Goal: Browse casually

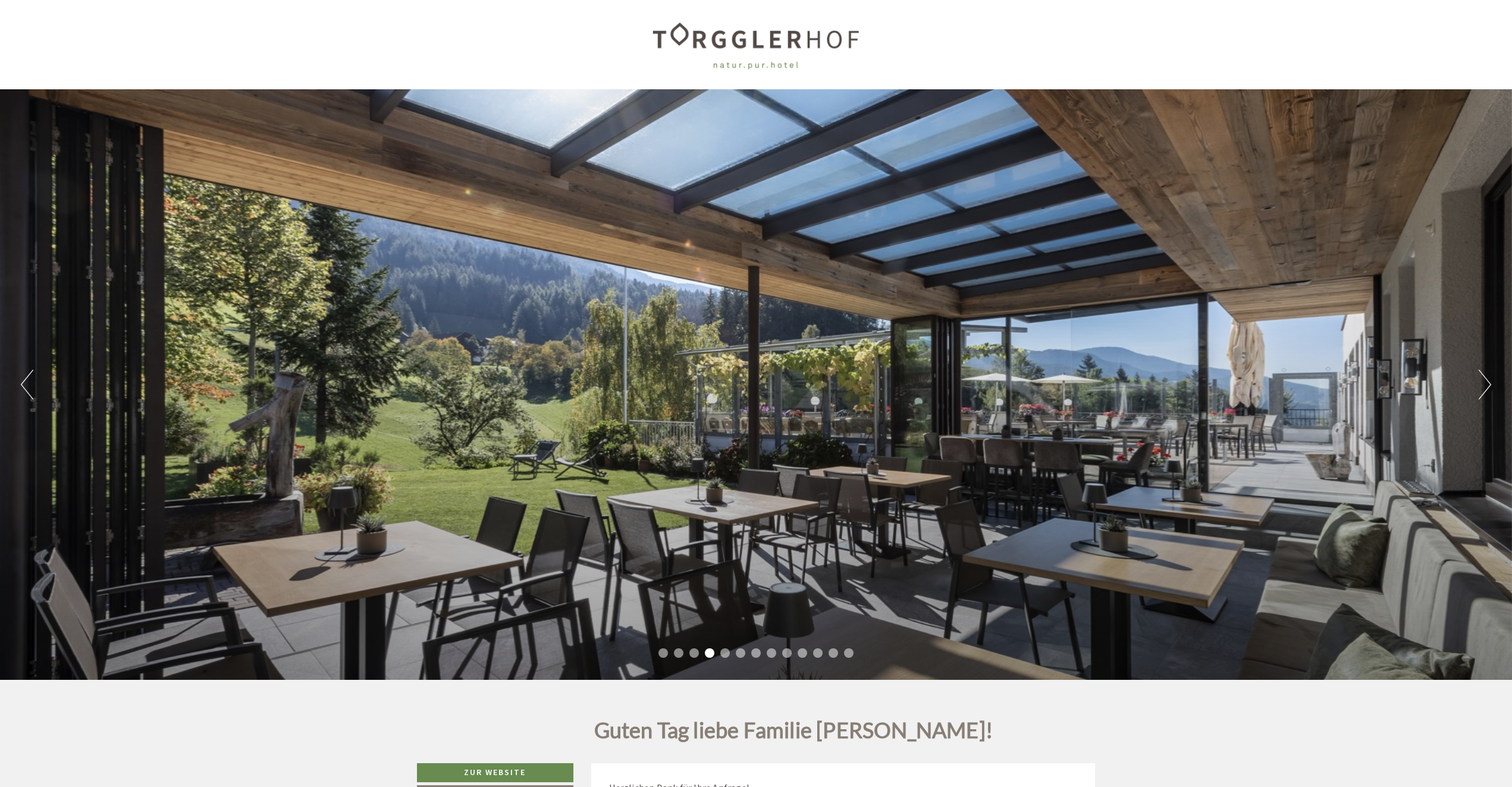
click at [1488, 389] on button "Next" at bounding box center [1485, 384] width 13 height 30
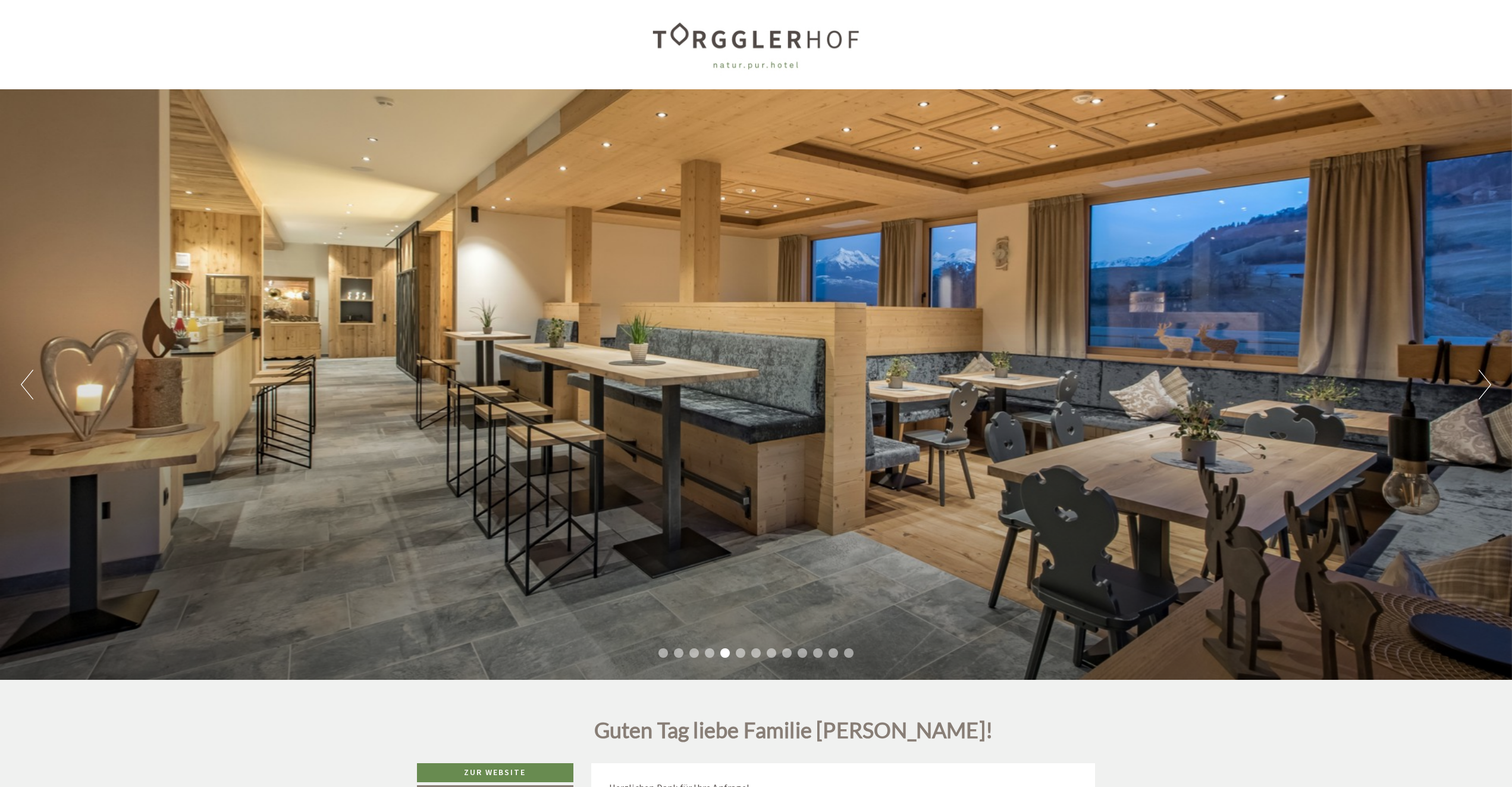
click at [1488, 389] on button "Next" at bounding box center [1485, 384] width 13 height 30
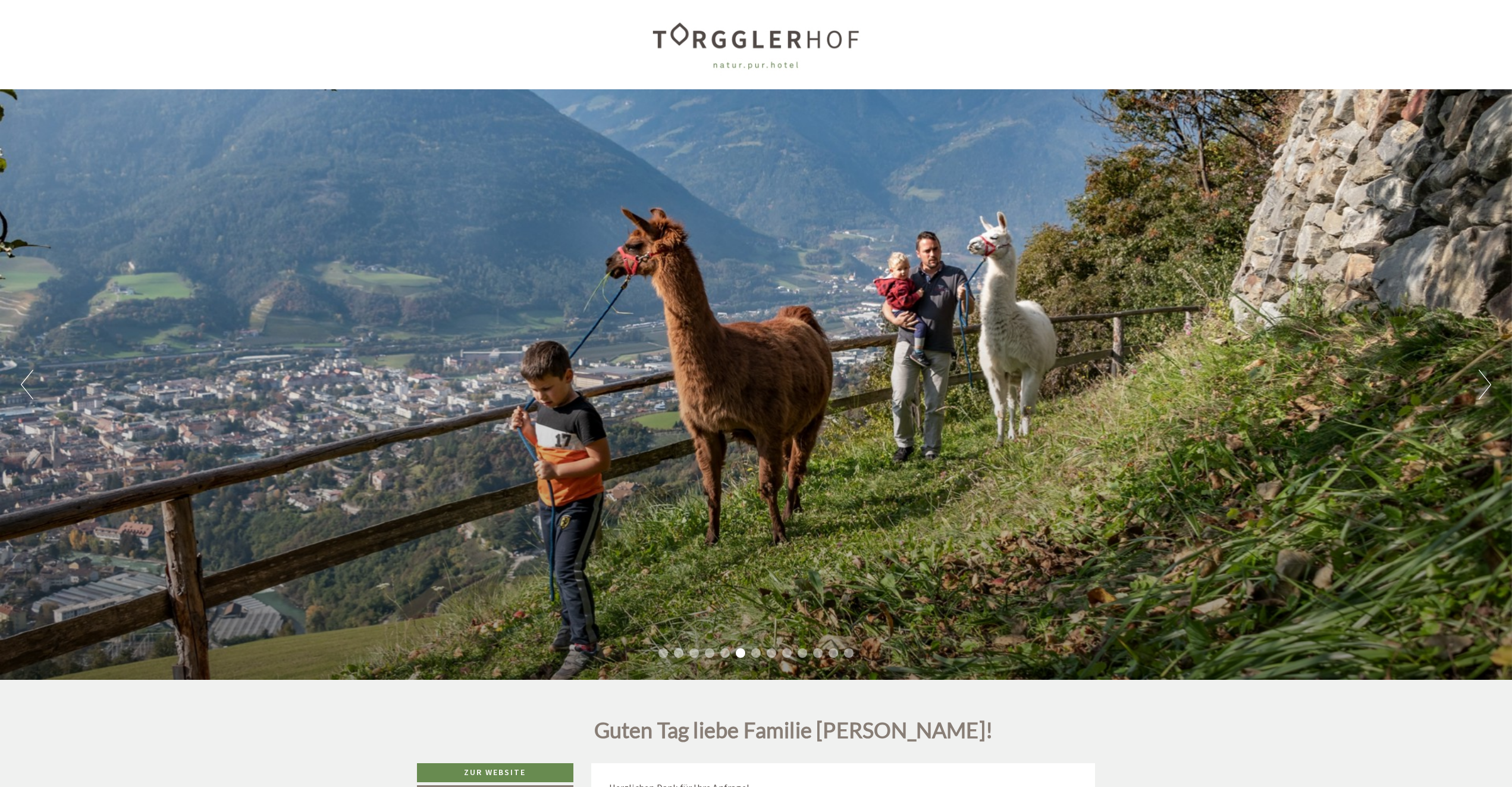
click at [1488, 389] on button "Next" at bounding box center [1485, 384] width 13 height 30
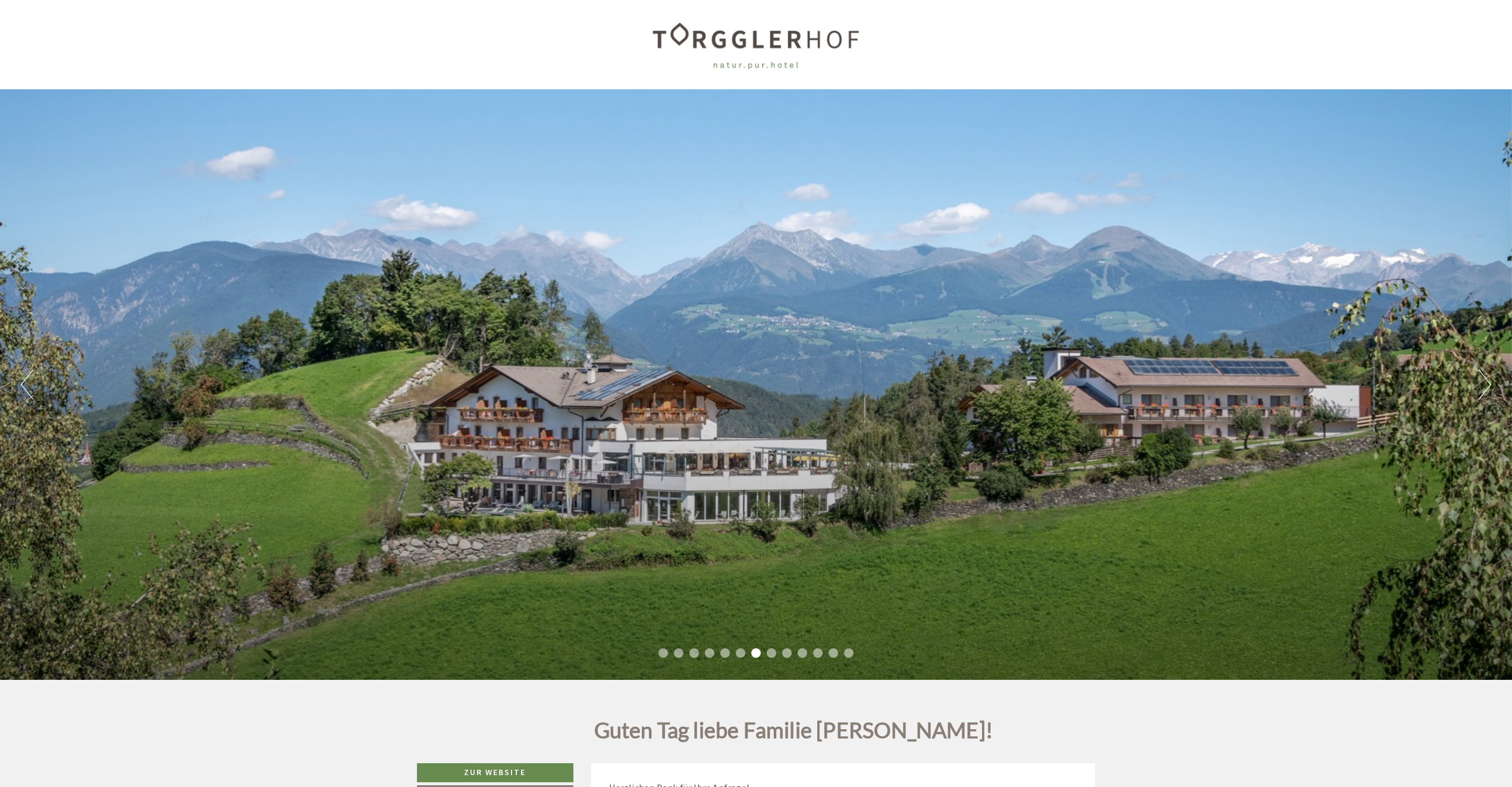
click at [1488, 389] on button "Next" at bounding box center [1485, 384] width 13 height 30
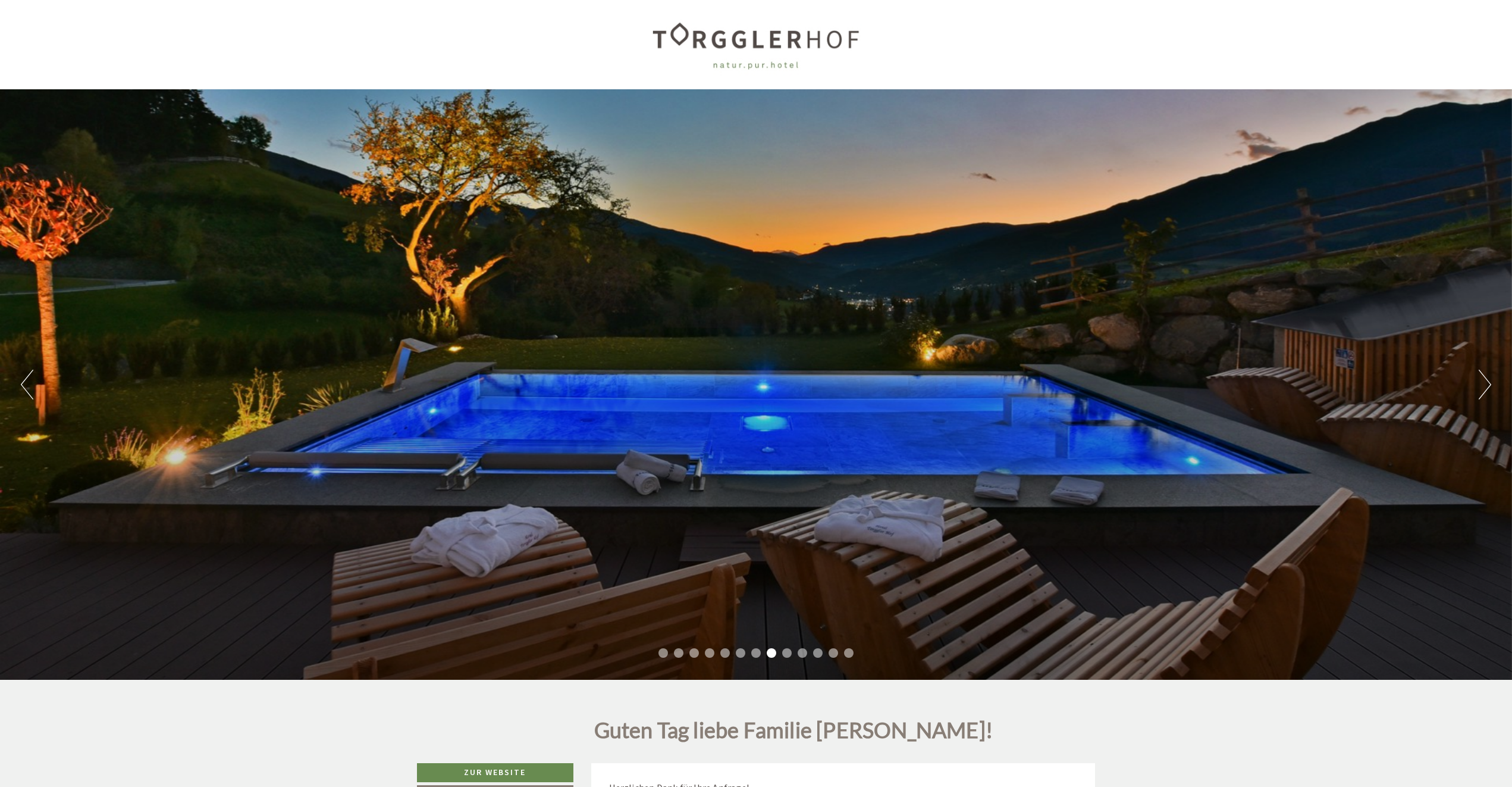
click at [1488, 389] on button "Next" at bounding box center [1485, 384] width 13 height 30
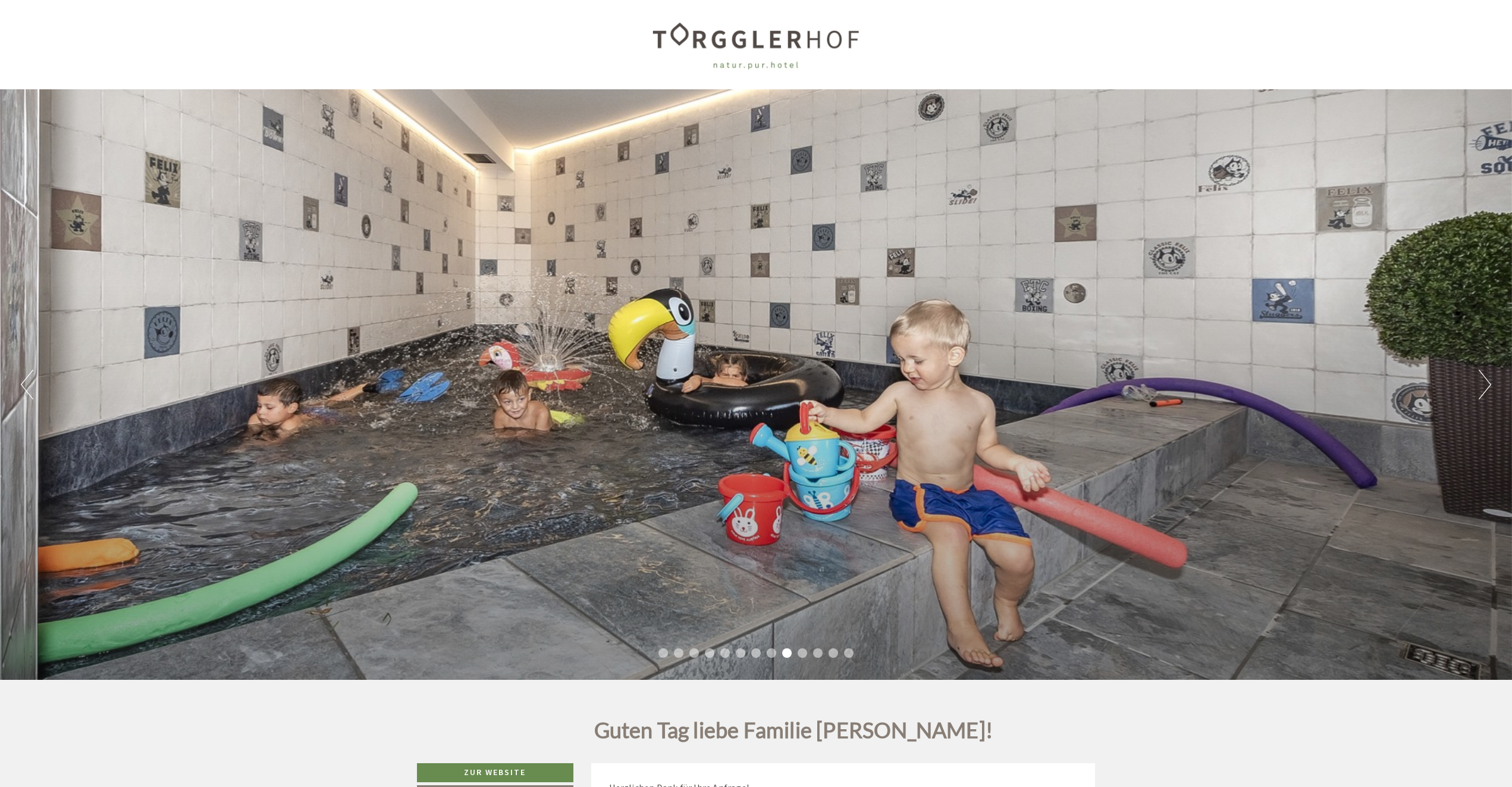
click at [1488, 389] on button "Next" at bounding box center [1485, 384] width 13 height 30
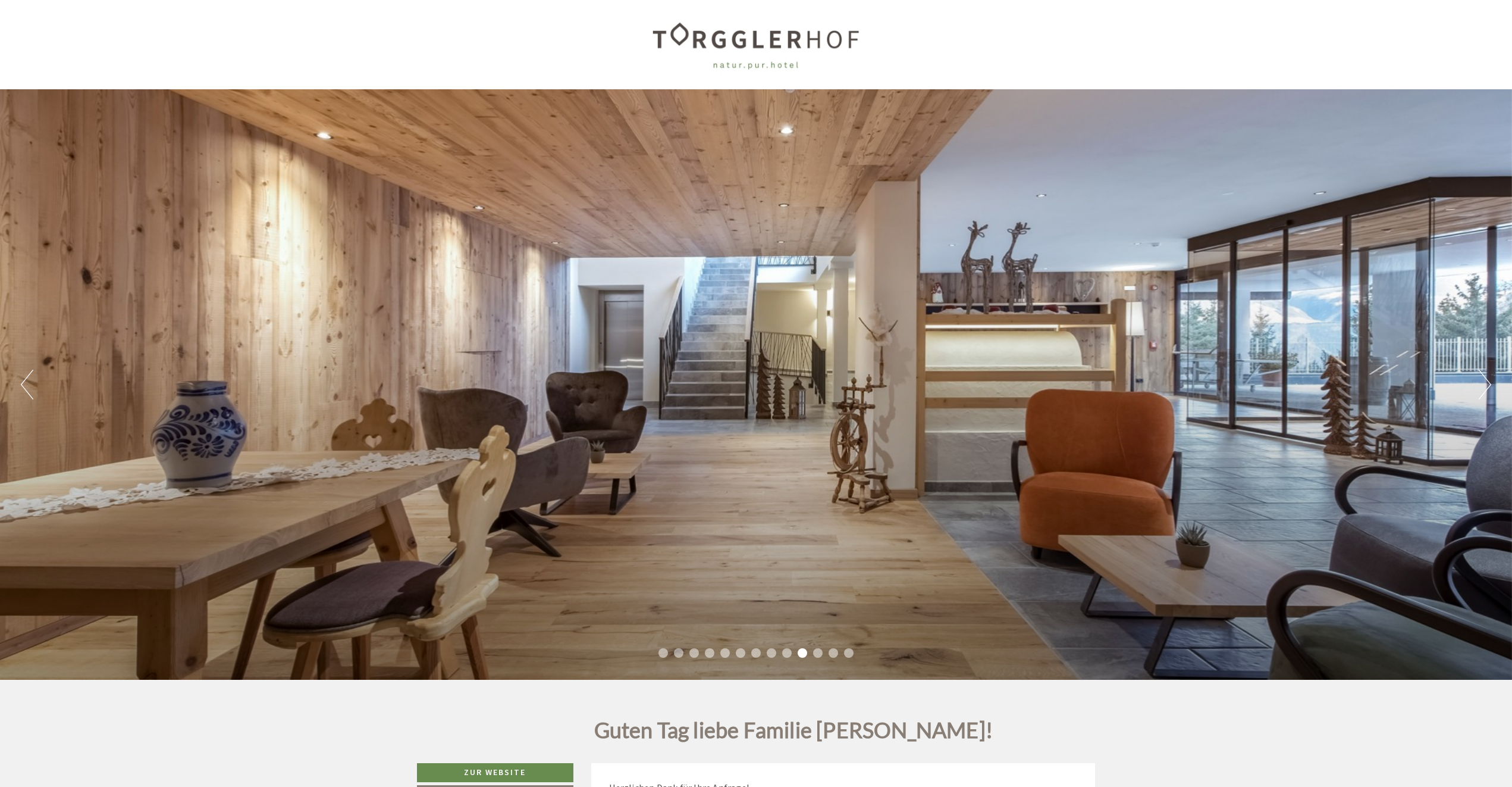
click at [1488, 389] on button "Next" at bounding box center [1485, 384] width 13 height 30
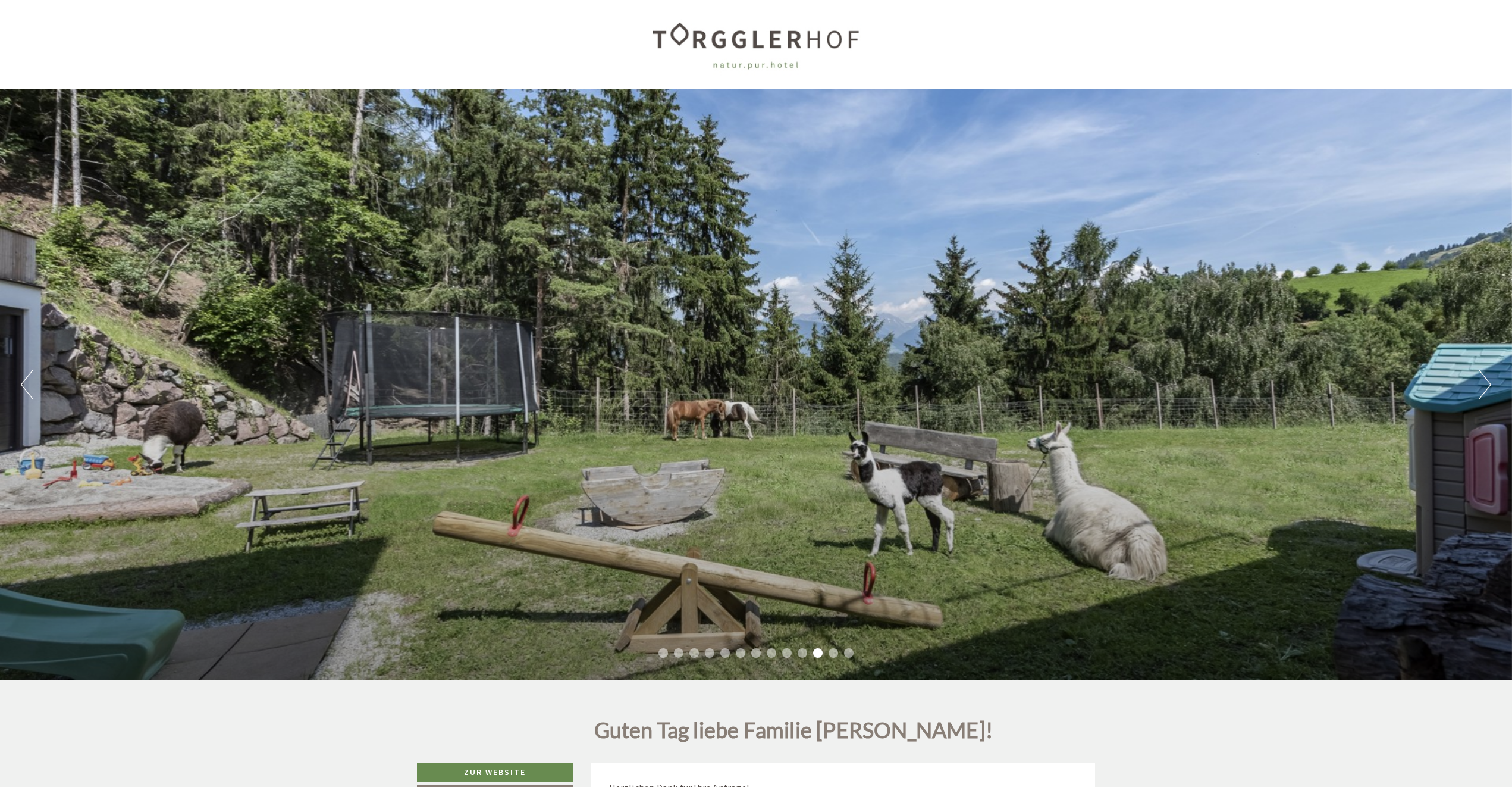
click at [1488, 389] on button "Next" at bounding box center [1485, 384] width 13 height 30
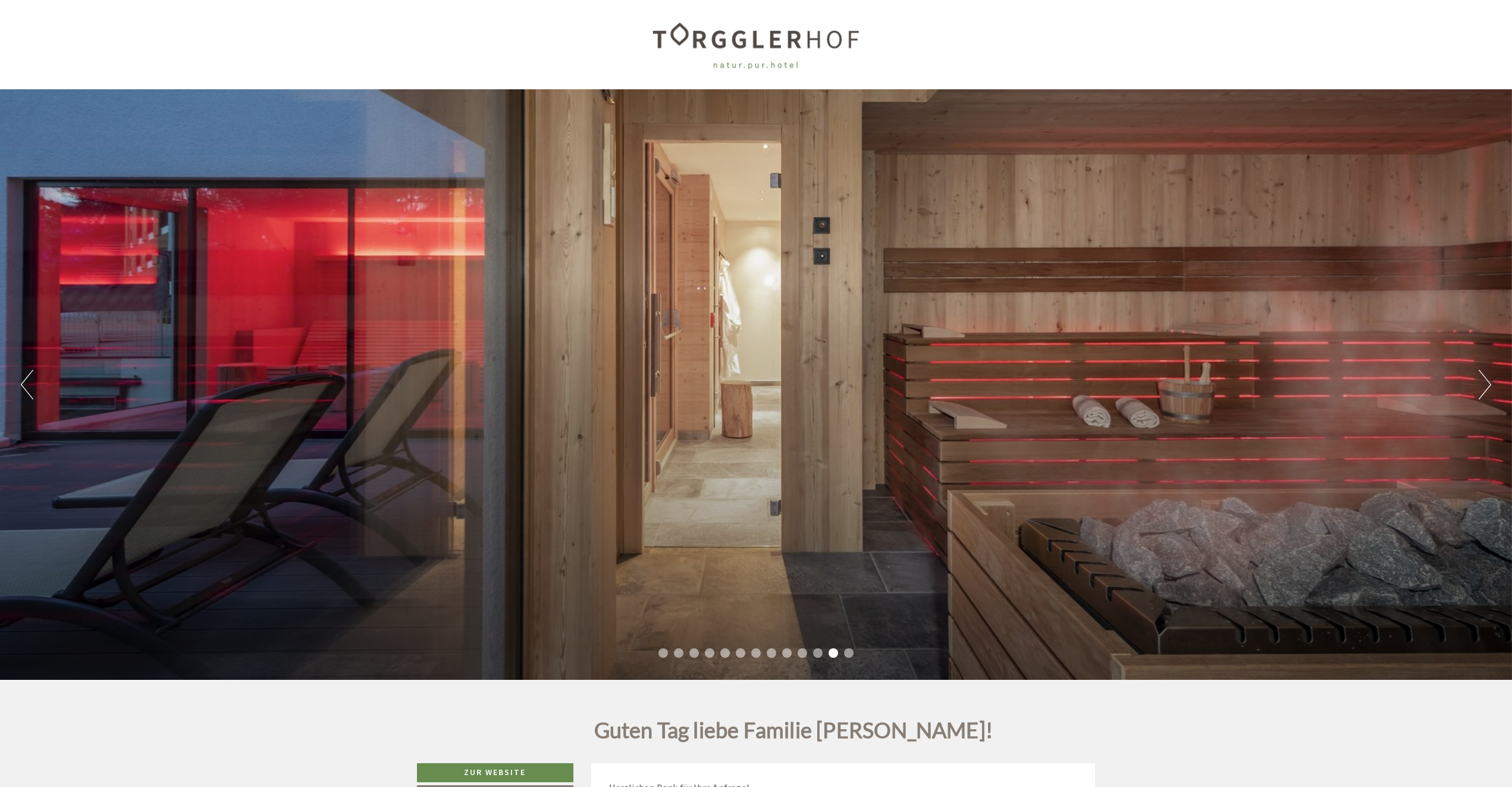
click at [1488, 389] on button "Next" at bounding box center [1485, 384] width 13 height 30
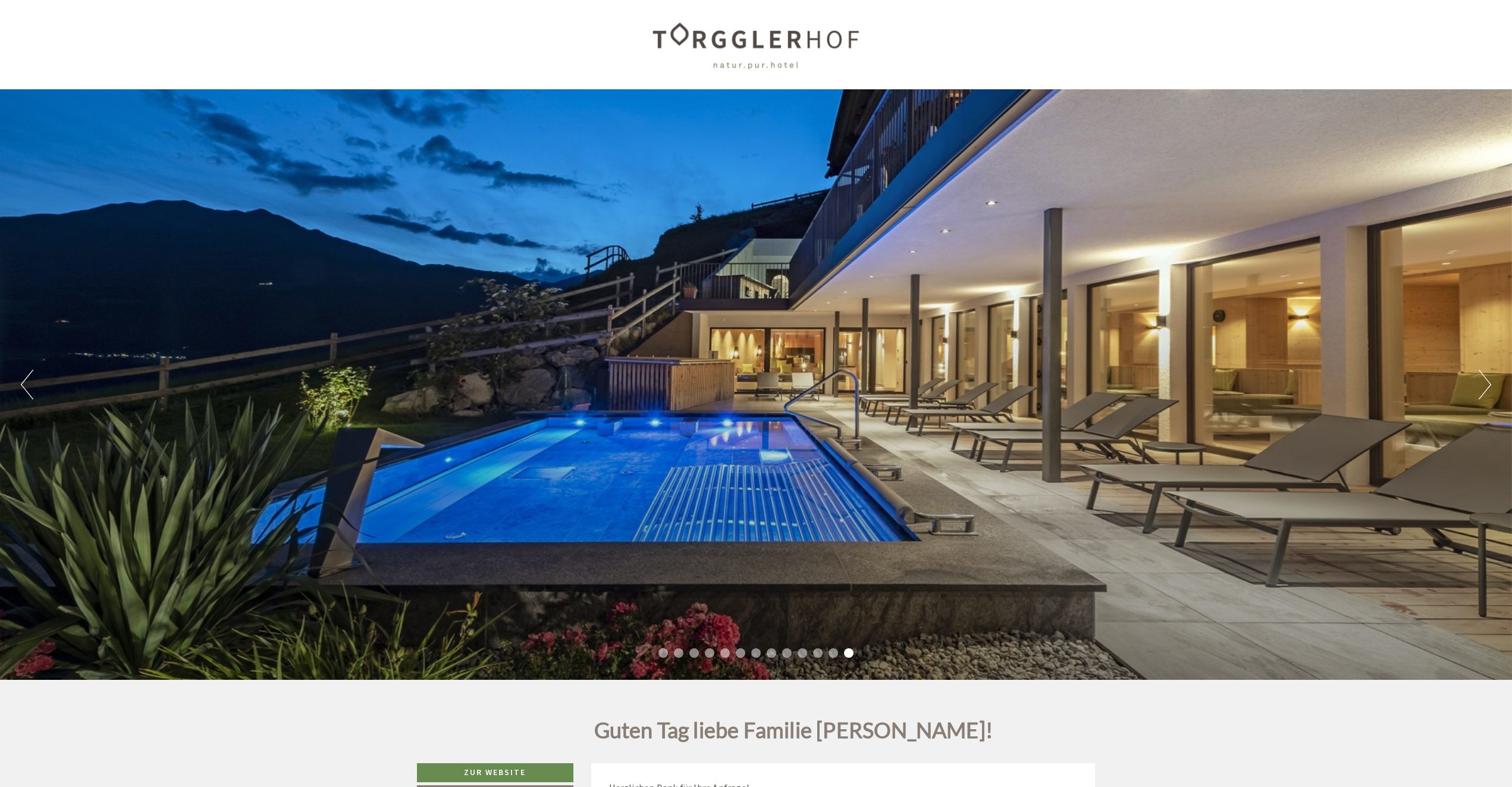
click at [1488, 389] on button "Next" at bounding box center [1485, 384] width 13 height 30
